Goal: Task Accomplishment & Management: Use online tool/utility

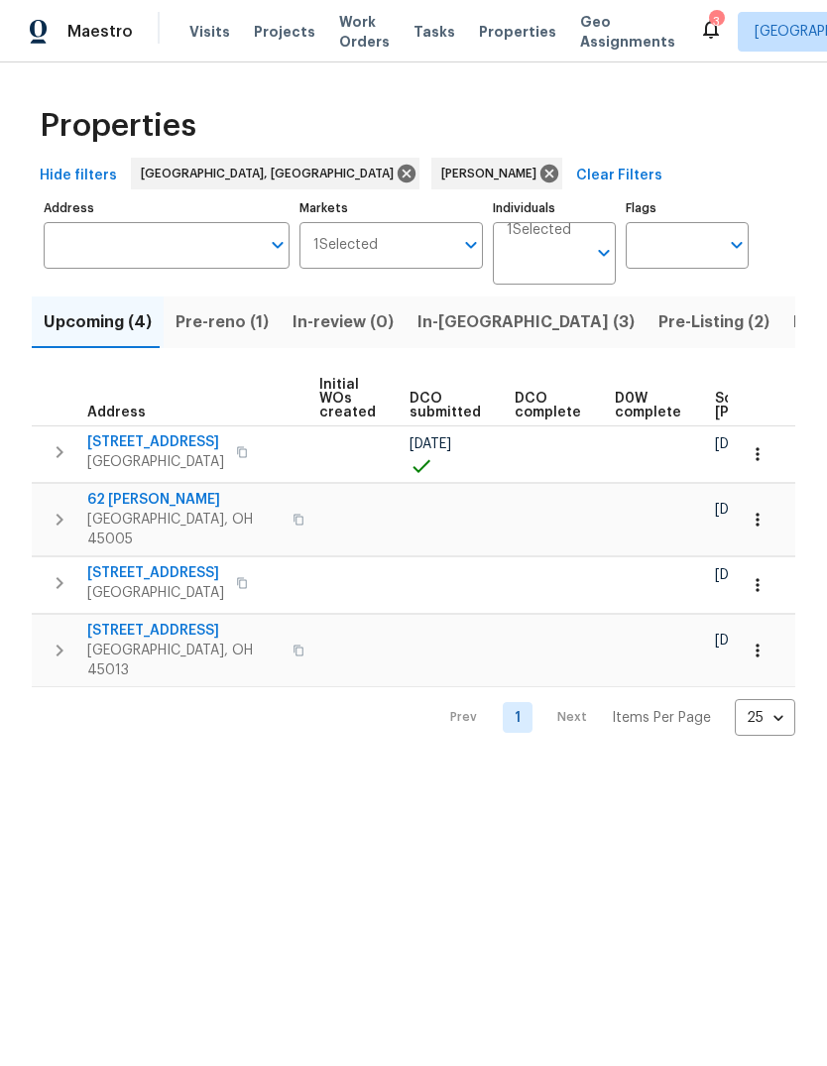
scroll to position [0, 278]
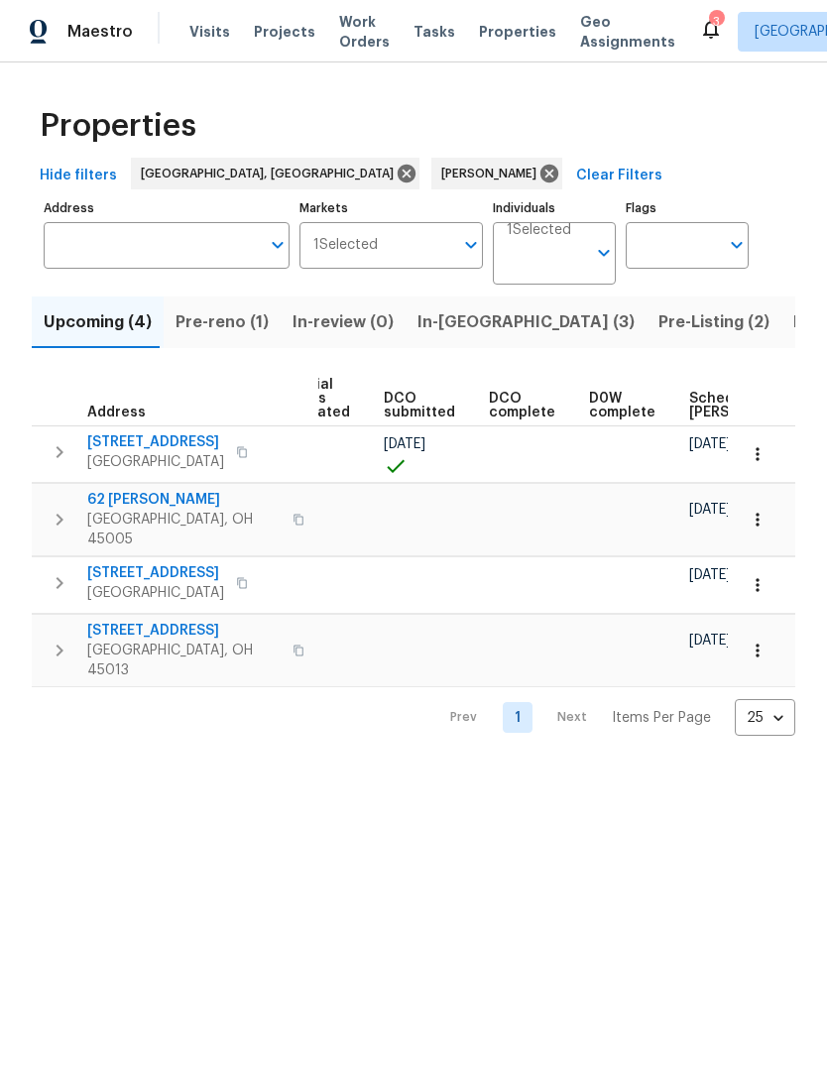
click at [659, 331] on span "Pre-Listing (2)" at bounding box center [714, 322] width 111 height 28
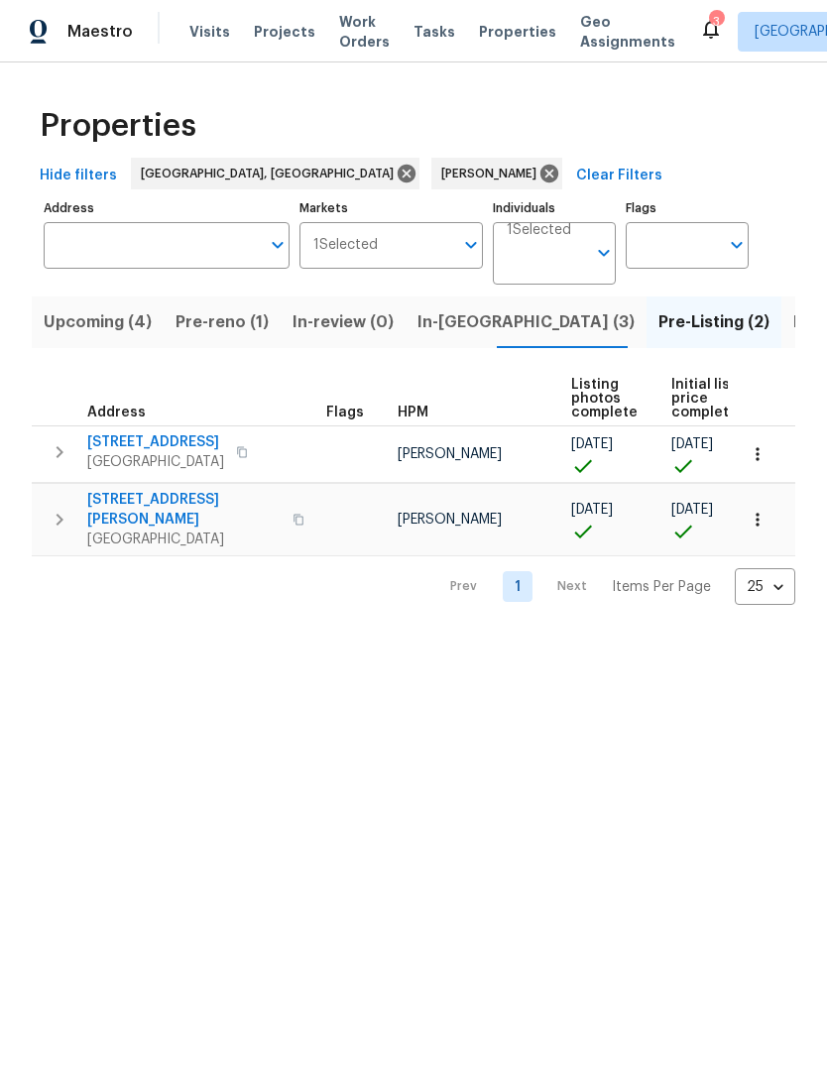
click at [131, 453] on span "[GEOGRAPHIC_DATA]" at bounding box center [155, 462] width 137 height 20
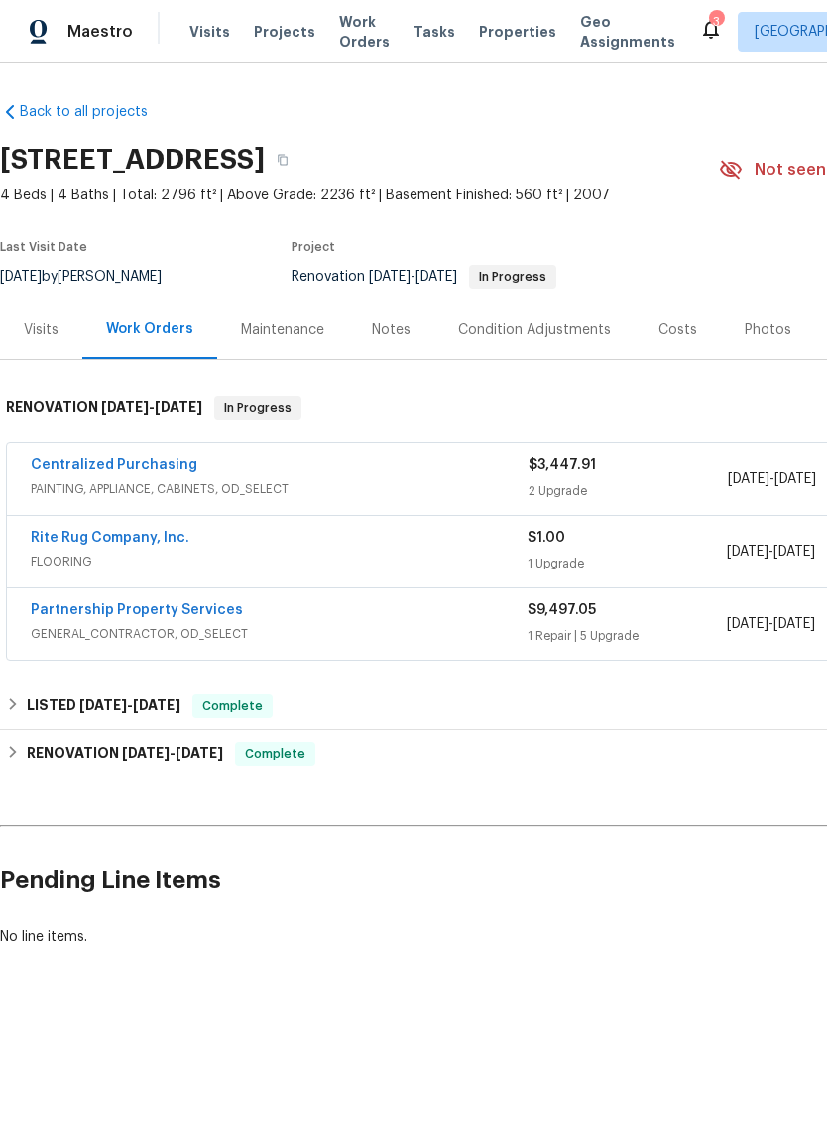
click at [767, 336] on div "Photos" at bounding box center [768, 330] width 47 height 20
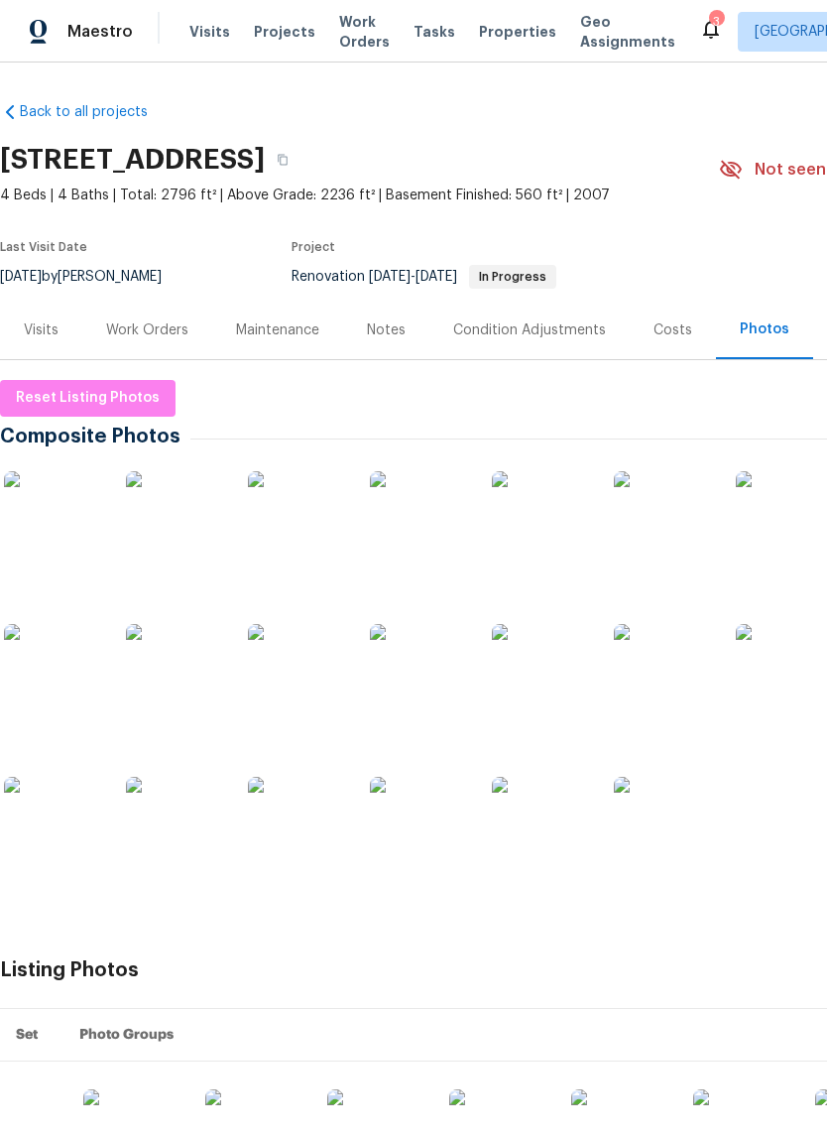
click at [452, 558] on img at bounding box center [419, 520] width 99 height 99
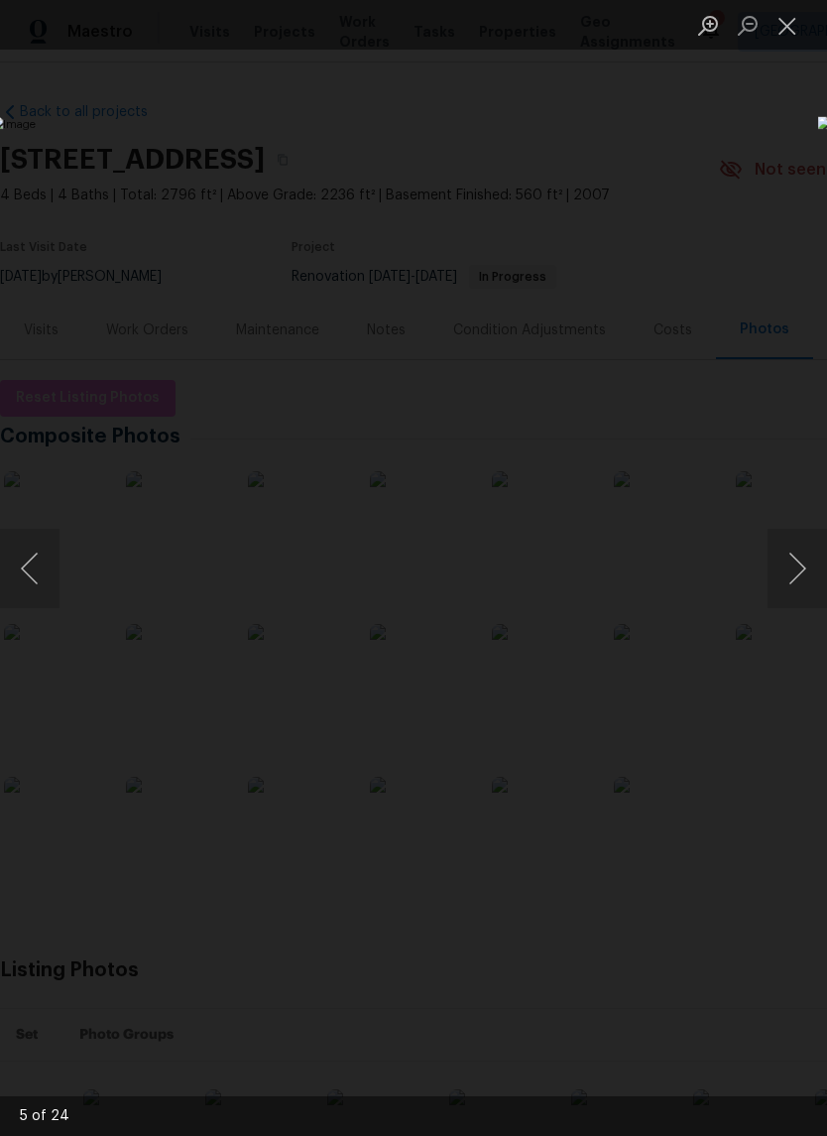
click at [800, 580] on button "Next image" at bounding box center [798, 568] width 60 height 79
click at [800, 575] on button "Next image" at bounding box center [798, 568] width 60 height 79
click at [800, 574] on button "Next image" at bounding box center [798, 568] width 60 height 79
click at [798, 575] on button "Next image" at bounding box center [798, 568] width 60 height 79
click at [797, 574] on button "Next image" at bounding box center [798, 568] width 60 height 79
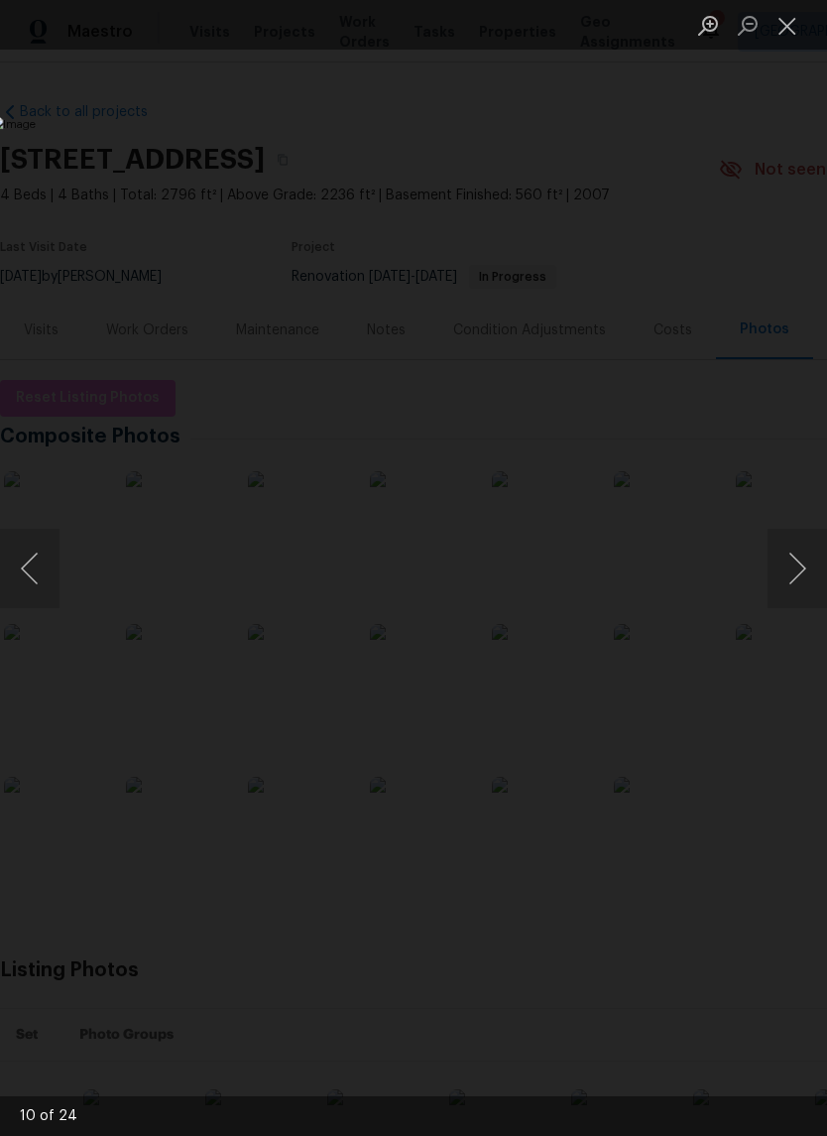
click at [795, 584] on button "Next image" at bounding box center [798, 568] width 60 height 79
click at [795, 585] on button "Next image" at bounding box center [798, 568] width 60 height 79
click at [34, 578] on button "Previous image" at bounding box center [30, 568] width 60 height 79
click at [32, 578] on button "Previous image" at bounding box center [30, 568] width 60 height 79
click at [801, 572] on button "Next image" at bounding box center [798, 568] width 60 height 79
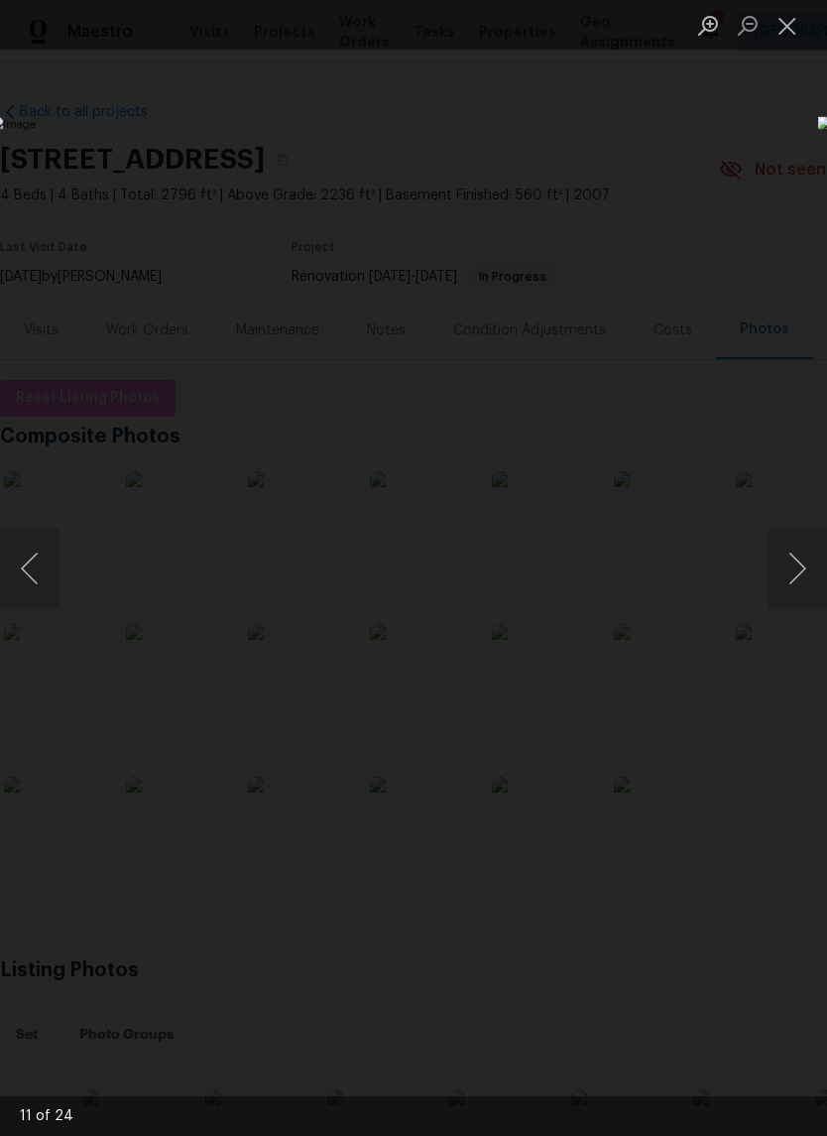
click at [801, 572] on button "Next image" at bounding box center [798, 568] width 60 height 79
click at [793, 580] on button "Next image" at bounding box center [798, 568] width 60 height 79
click at [790, 582] on button "Next image" at bounding box center [798, 568] width 60 height 79
click at [795, 579] on button "Next image" at bounding box center [798, 568] width 60 height 79
click at [794, 585] on button "Next image" at bounding box center [798, 568] width 60 height 79
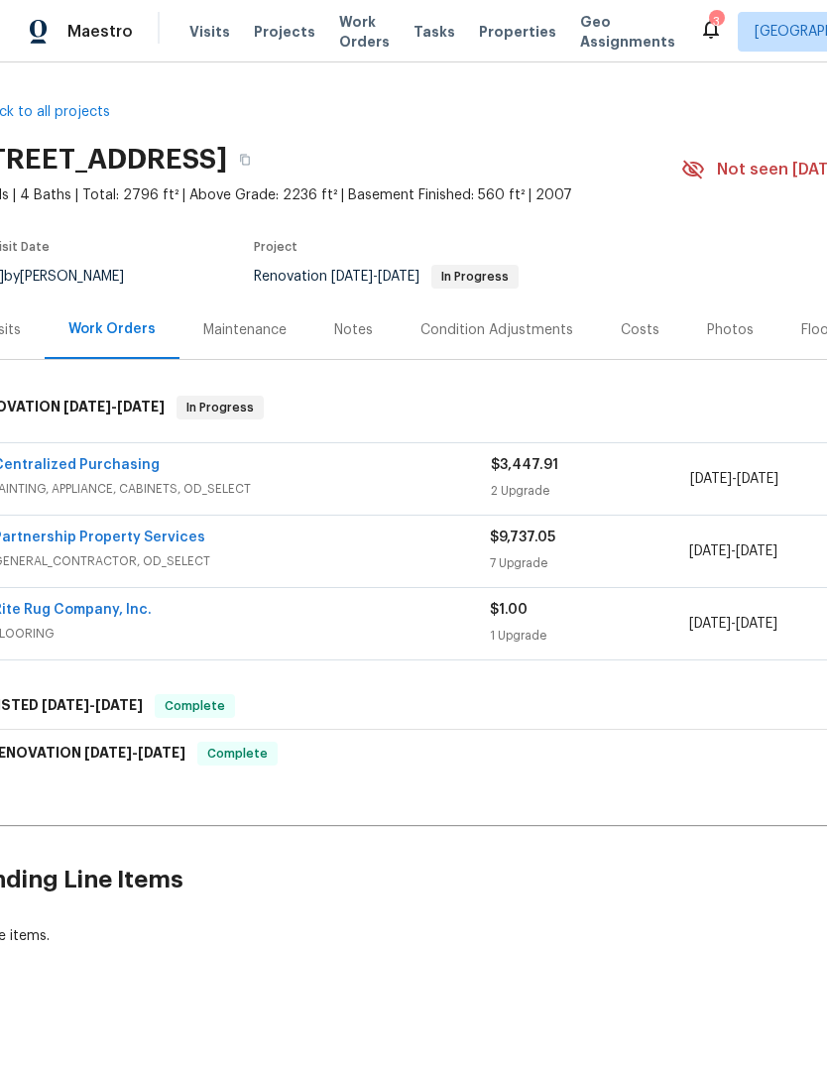
scroll to position [14, 0]
click at [84, 531] on link "Partnership Property Services" at bounding box center [99, 538] width 212 height 14
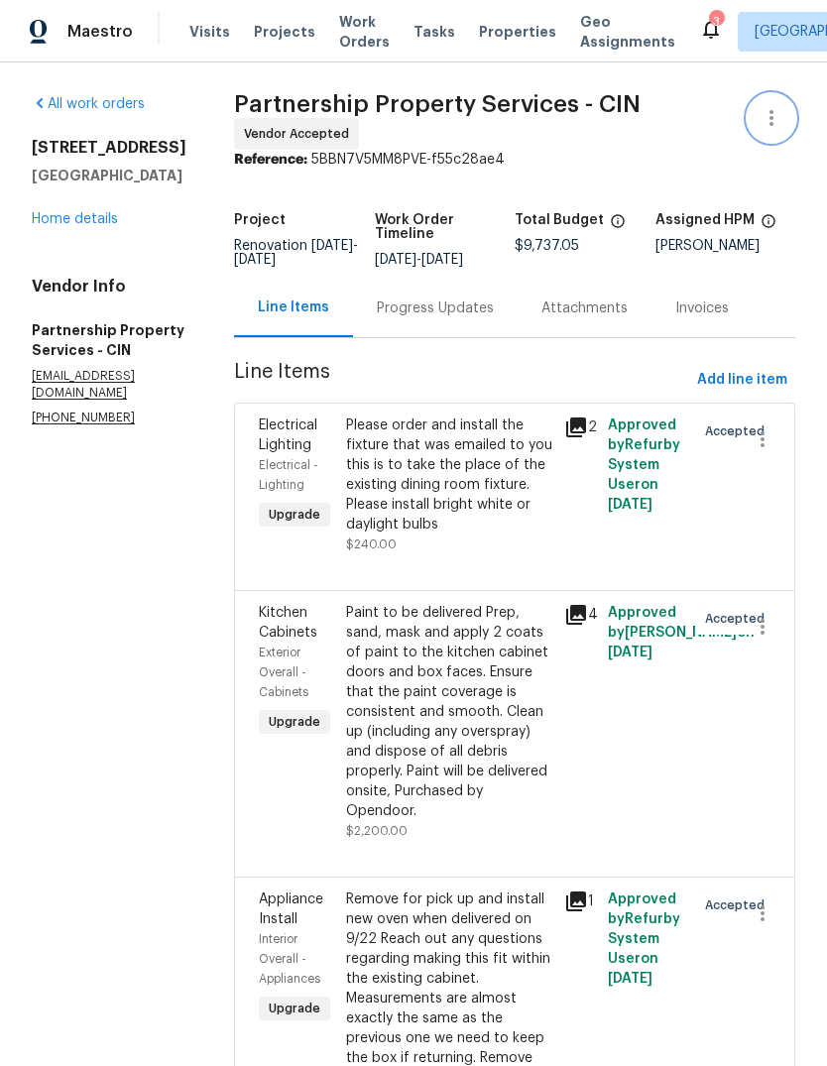
click at [770, 104] on button "button" at bounding box center [772, 118] width 48 height 48
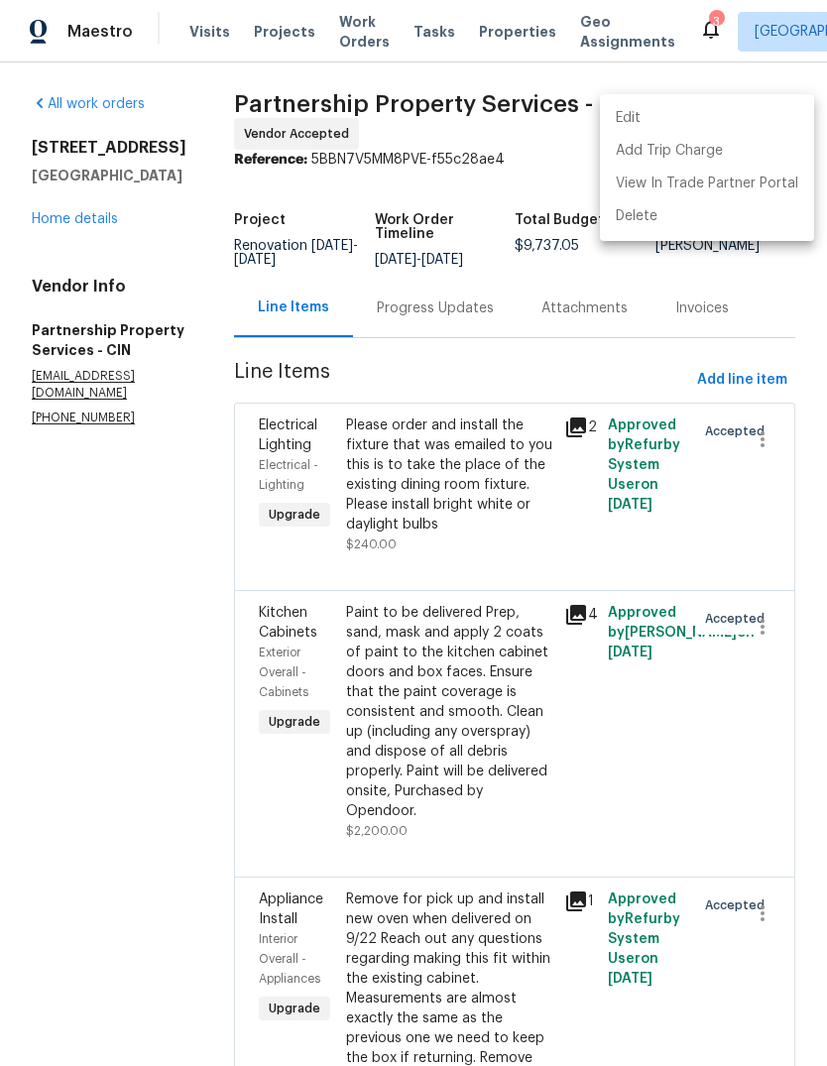
click at [256, 198] on div at bounding box center [413, 533] width 827 height 1066
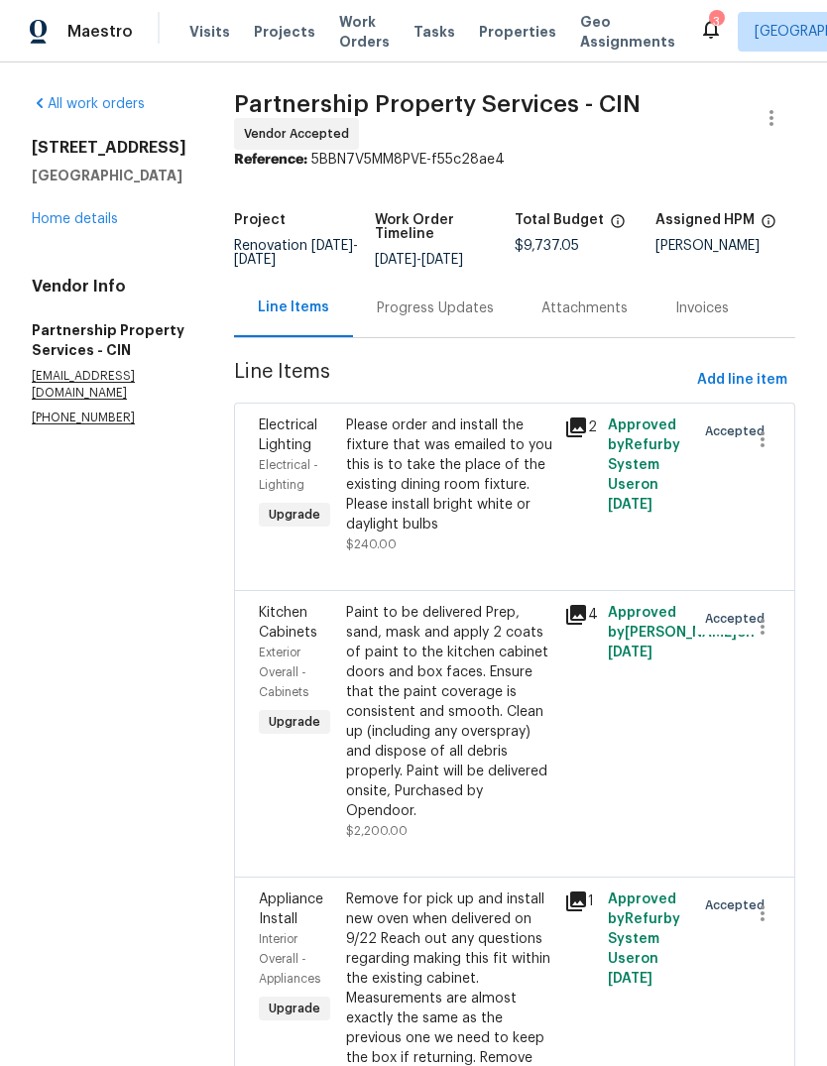
click at [494, 318] on div "Progress Updates" at bounding box center [435, 309] width 117 height 20
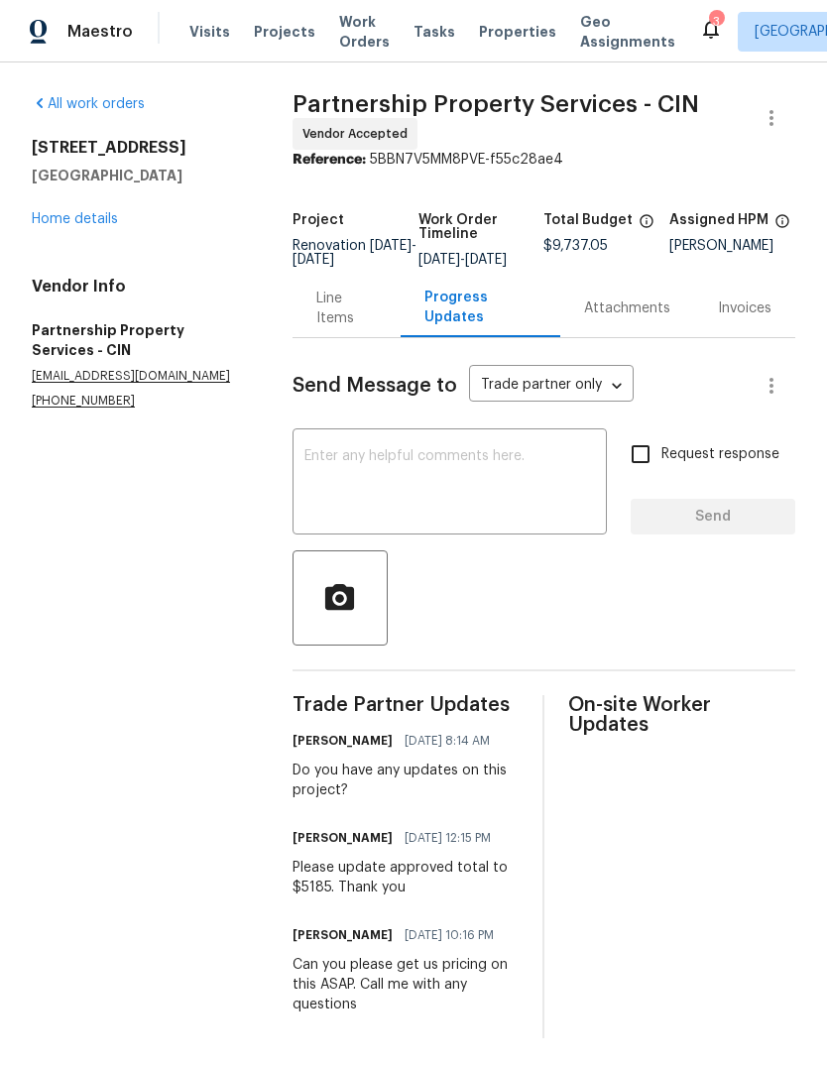
click at [647, 470] on input "Request response" at bounding box center [641, 454] width 42 height 42
checkbox input "true"
click at [511, 494] on textarea at bounding box center [450, 483] width 291 height 69
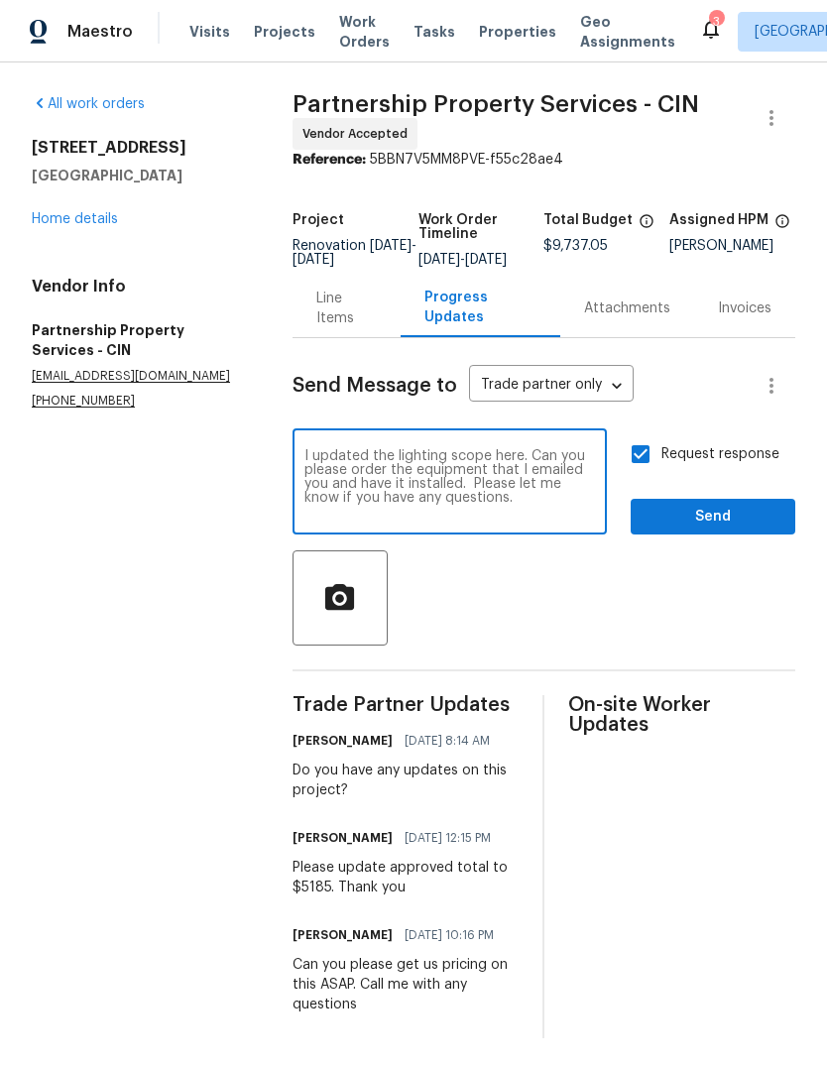
type textarea "I updated the lighting scope here. Can you please order the equipment that I em…"
click at [735, 530] on span "Send" at bounding box center [713, 517] width 133 height 25
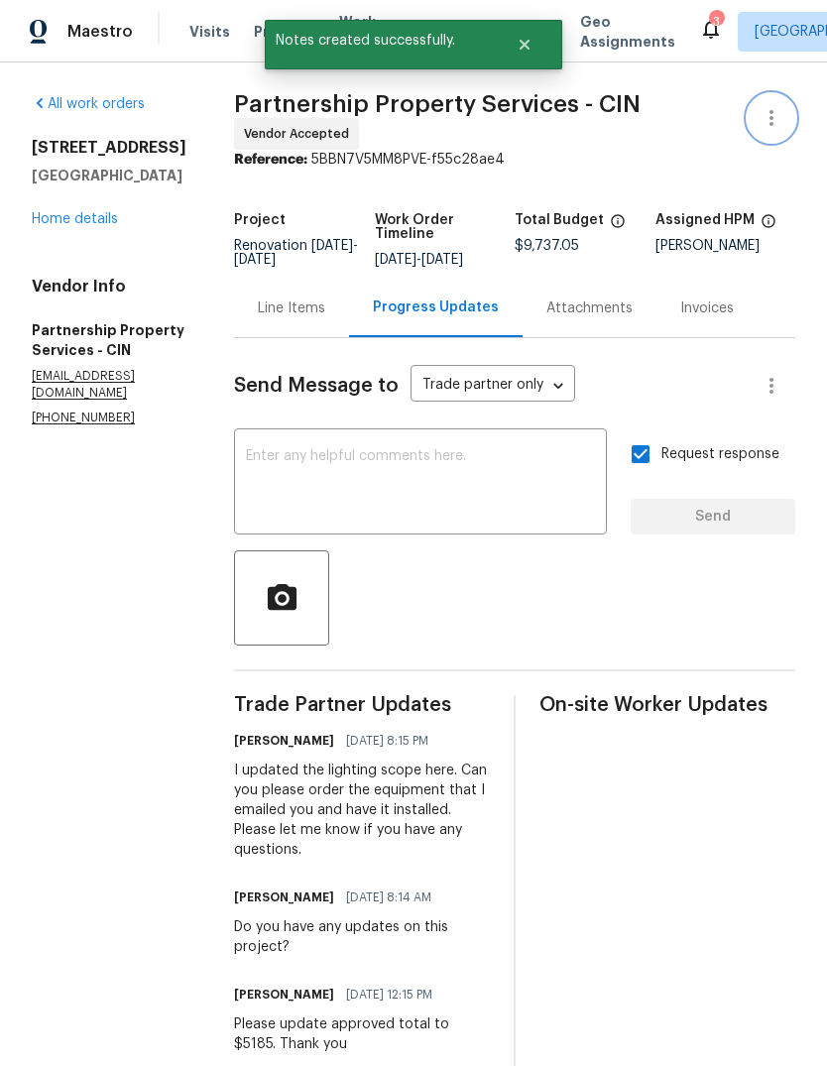
click at [774, 122] on icon "button" at bounding box center [772, 118] width 24 height 24
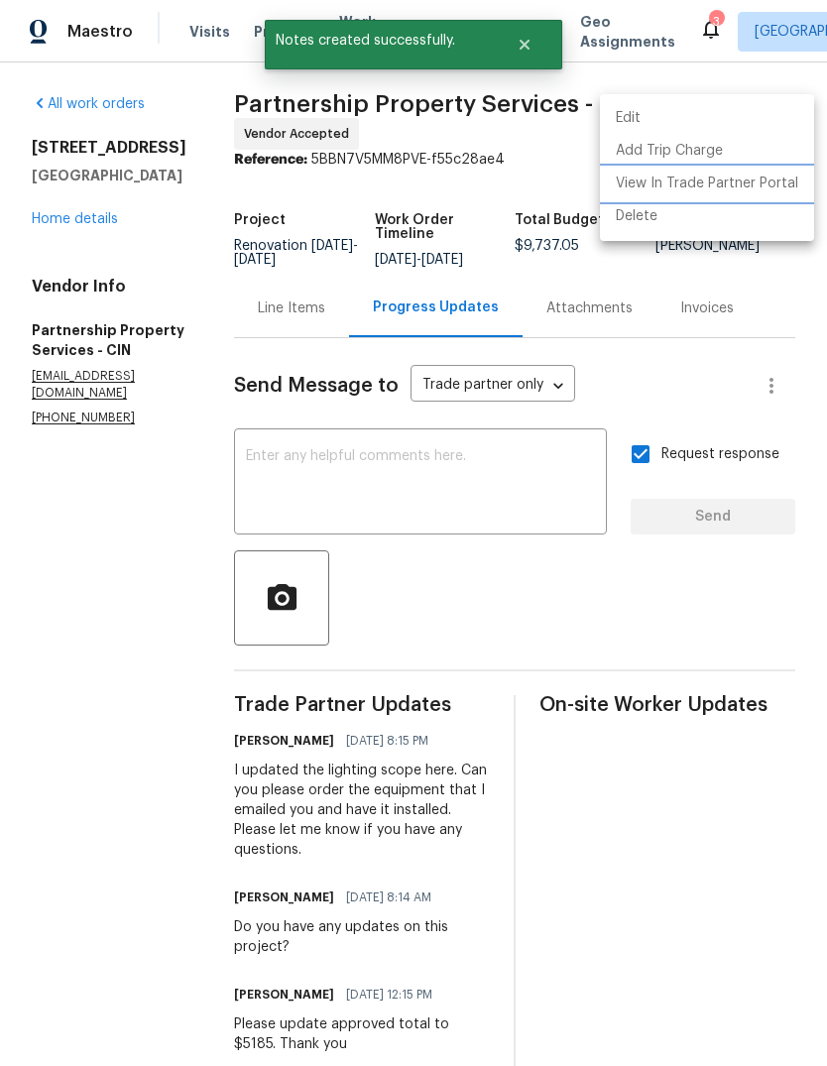
click at [748, 188] on li "View In Trade Partner Portal" at bounding box center [707, 184] width 214 height 33
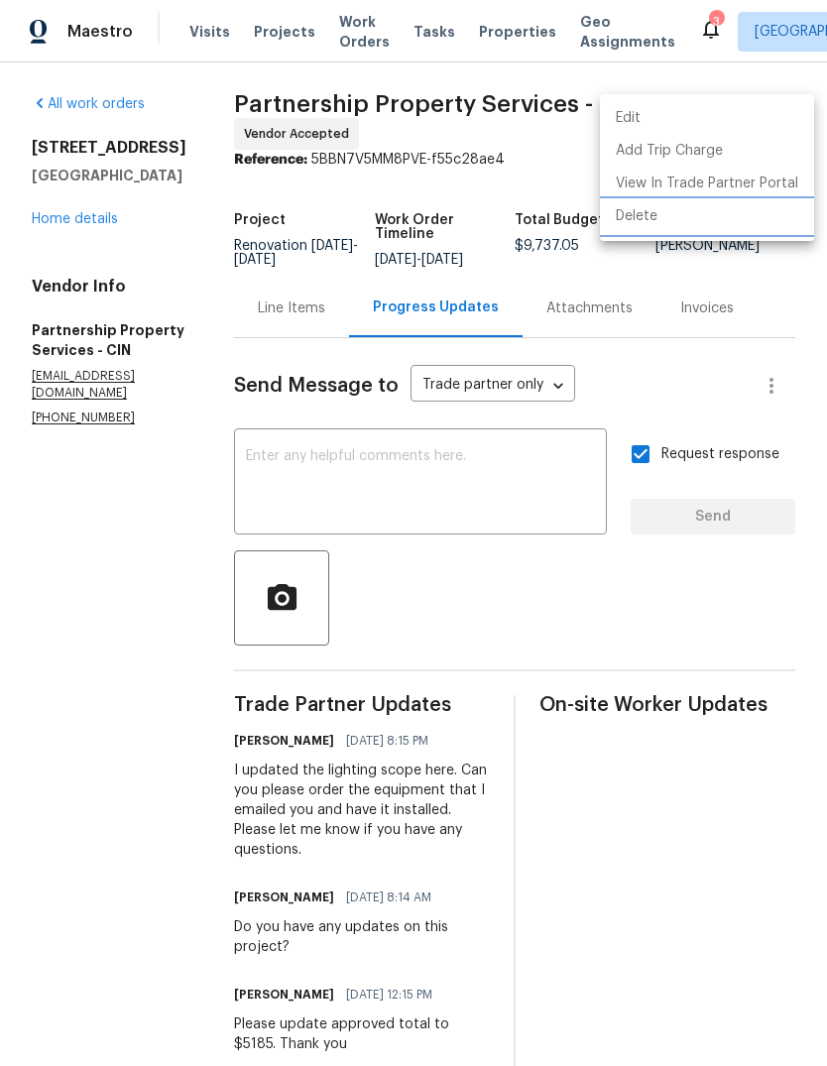
click at [672, 200] on li "Delete" at bounding box center [707, 216] width 214 height 33
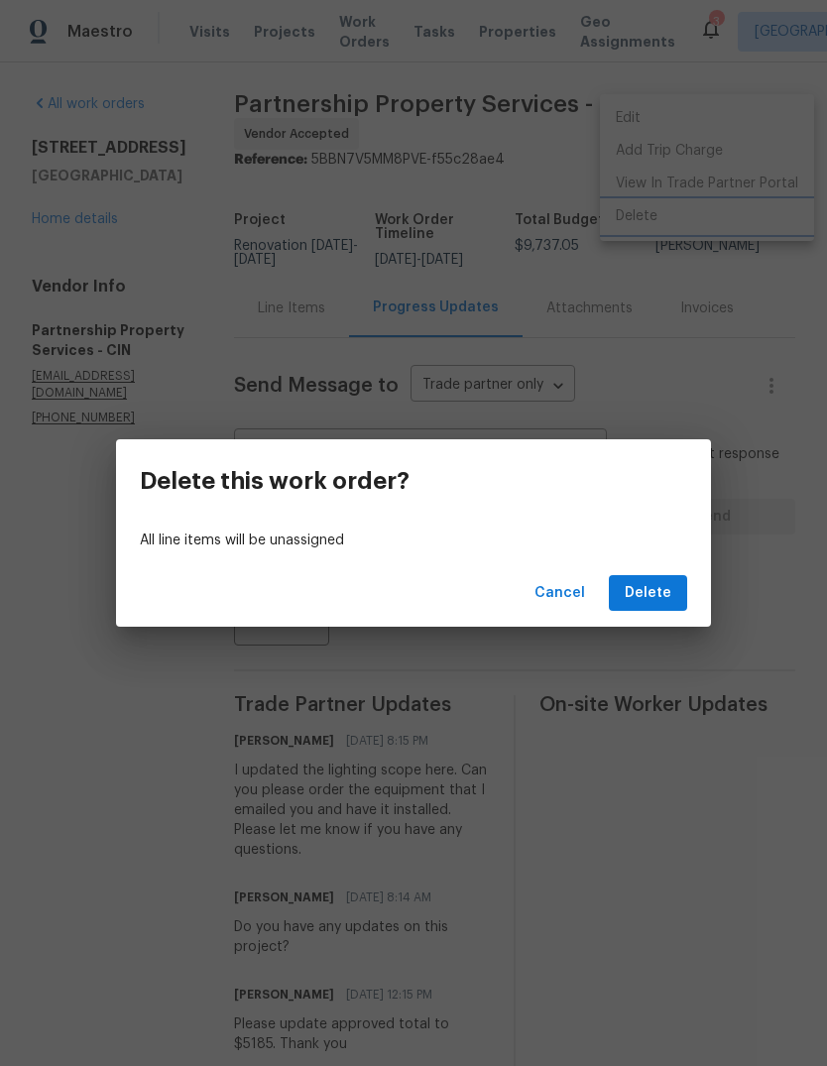
click at [68, 641] on div "Delete this work order? All line items will be unassigned Cancel Delete" at bounding box center [413, 533] width 827 height 1066
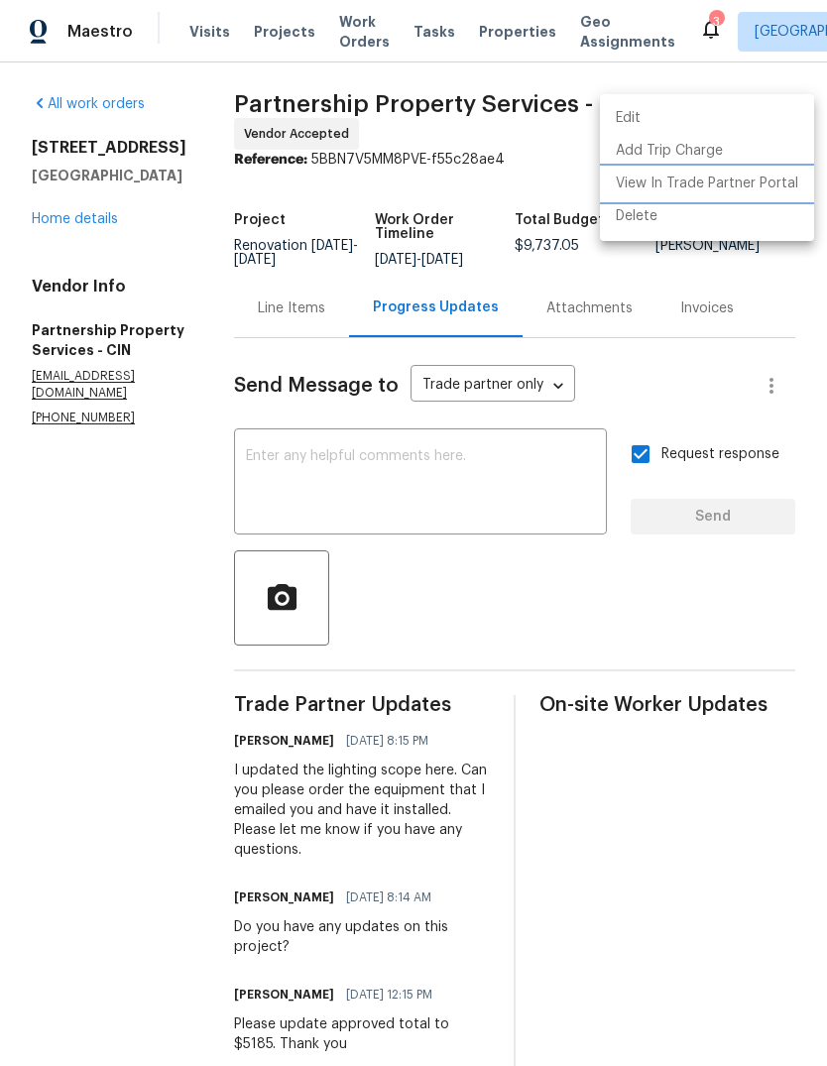
click at [636, 189] on li "View In Trade Partner Portal" at bounding box center [707, 184] width 214 height 33
